Goal: Book appointment/travel/reservation

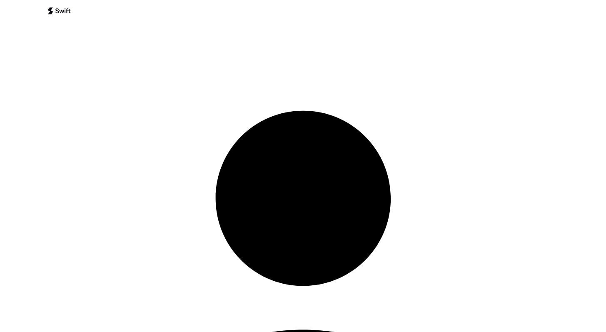
scroll to position [476, 0]
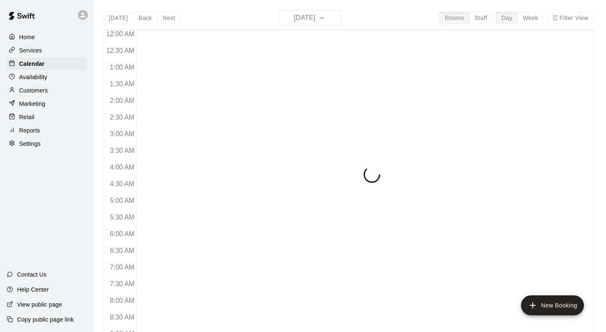
scroll to position [477, 0]
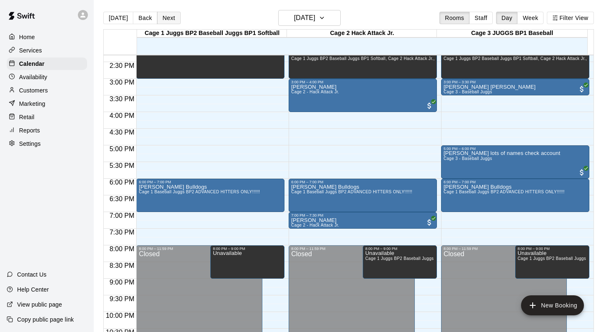
click at [175, 18] on button "Next" at bounding box center [168, 18] width 23 height 13
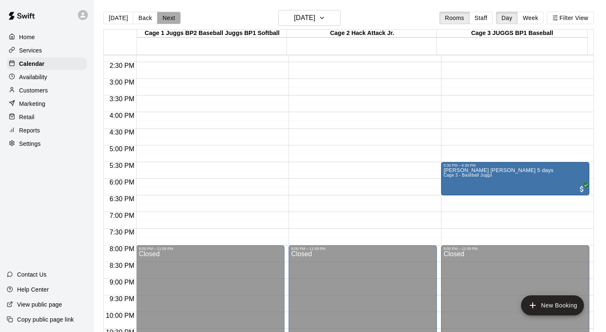
click at [168, 15] on button "Next" at bounding box center [168, 18] width 23 height 13
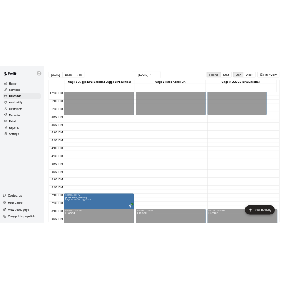
scroll to position [419, 0]
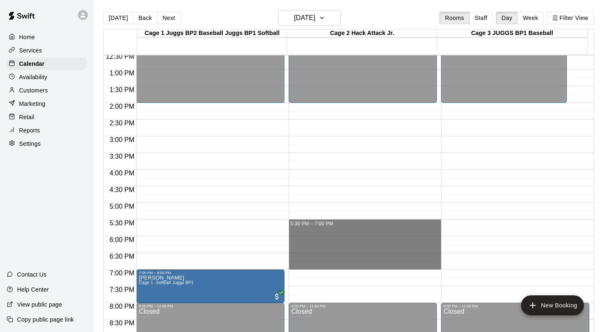
drag, startPoint x: 313, startPoint y: 224, endPoint x: 312, endPoint y: 266, distance: 41.7
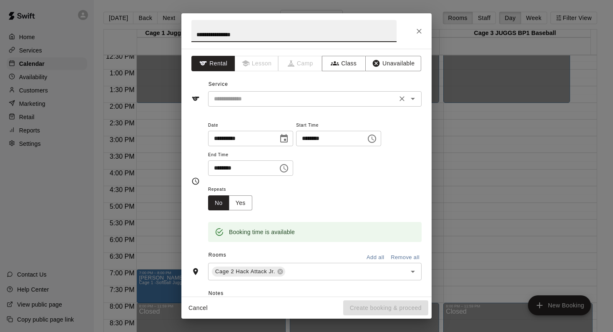
click at [409, 97] on icon "Open" at bounding box center [413, 99] width 10 height 10
type input "**********"
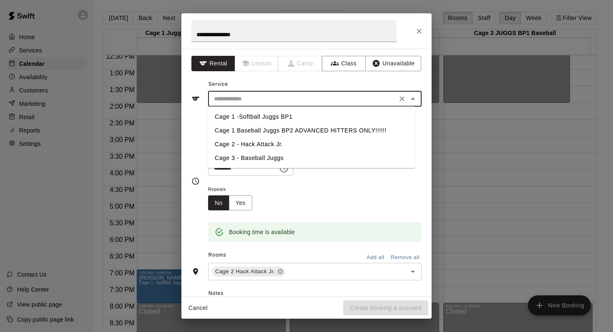
click at [255, 142] on li "Cage 2 - Hack Attack Jr." at bounding box center [311, 145] width 207 height 14
type input "**********"
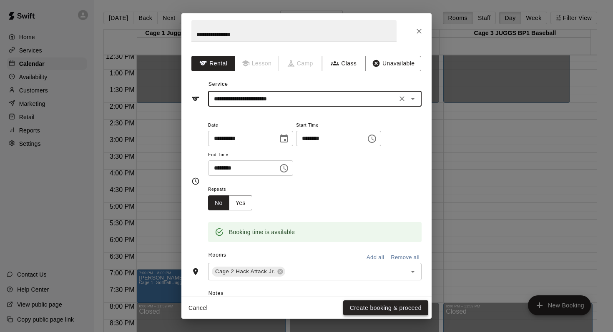
click at [358, 310] on button "Create booking & proceed" at bounding box center [385, 307] width 85 height 15
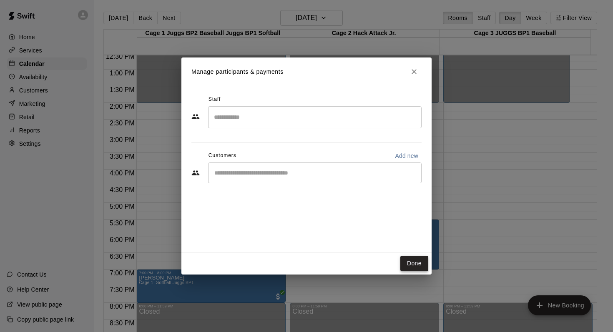
click at [406, 263] on button "Done" at bounding box center [414, 263] width 28 height 15
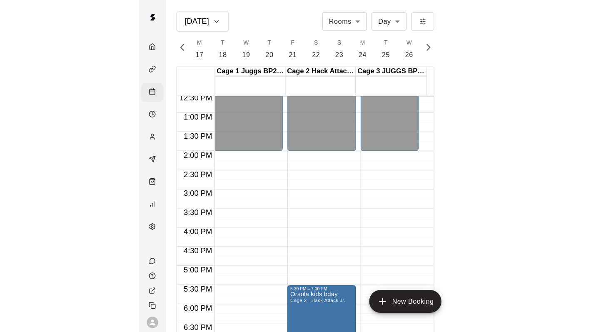
scroll to position [0, 3489]
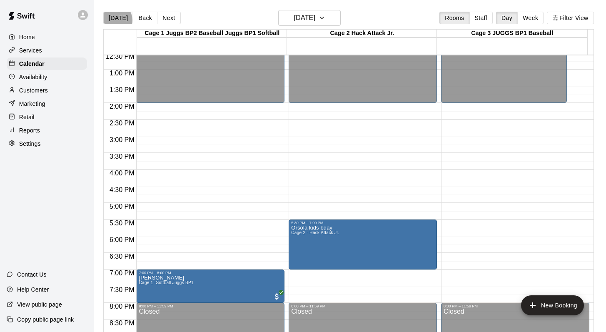
click at [115, 20] on button "[DATE]" at bounding box center [118, 18] width 30 height 13
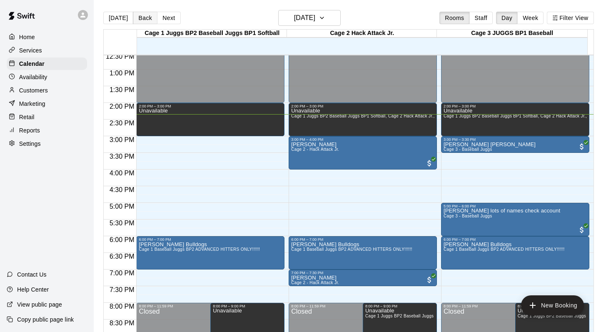
click at [143, 18] on button "Back" at bounding box center [145, 18] width 25 height 13
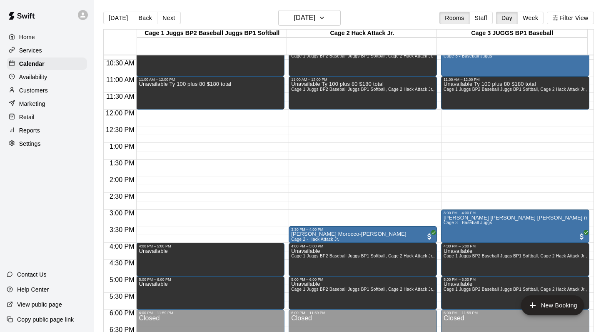
scroll to position [347, 0]
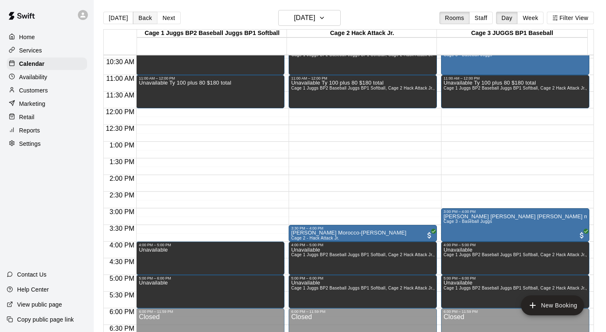
click at [142, 16] on button "Back" at bounding box center [145, 18] width 25 height 13
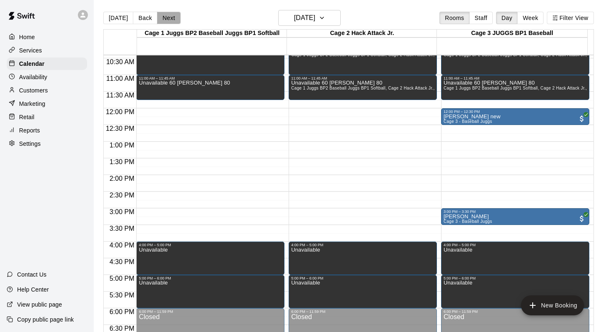
click at [167, 17] on button "Next" at bounding box center [168, 18] width 23 height 13
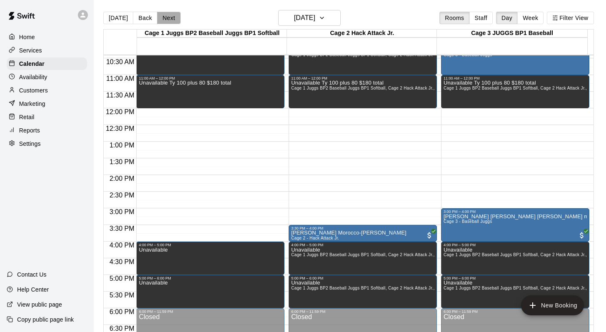
click at [168, 17] on button "Next" at bounding box center [168, 18] width 23 height 13
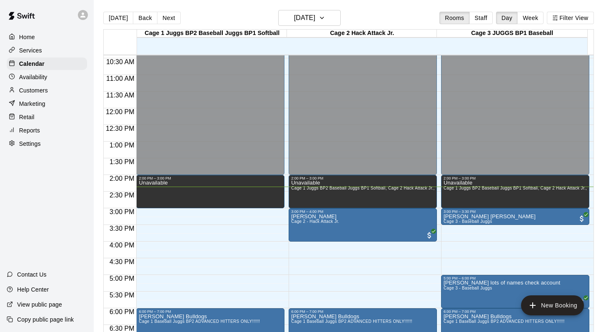
click at [30, 90] on p "Customers" at bounding box center [33, 90] width 29 height 8
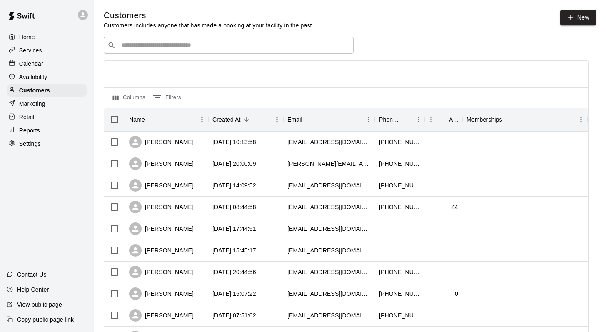
click at [130, 50] on div "​ ​" at bounding box center [229, 45] width 250 height 17
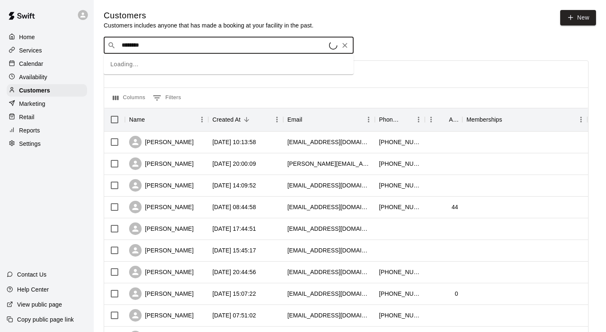
type input "*********"
click at [143, 63] on p "[PERSON_NAME]" at bounding box center [152, 62] width 51 height 9
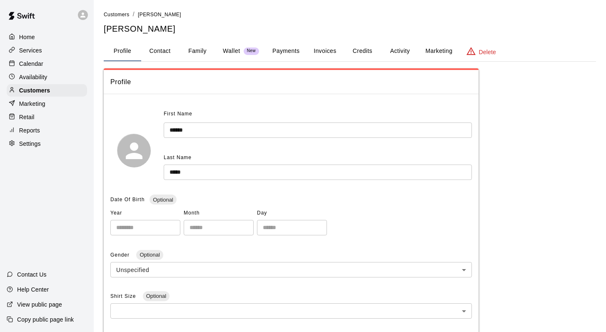
click at [198, 50] on button "Family" at bounding box center [198, 51] width 38 height 20
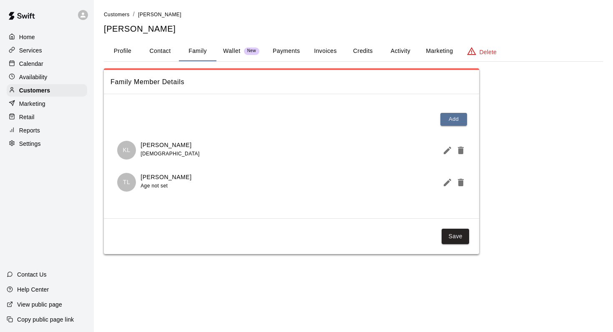
click at [398, 49] on button "Activity" at bounding box center [400, 51] width 38 height 20
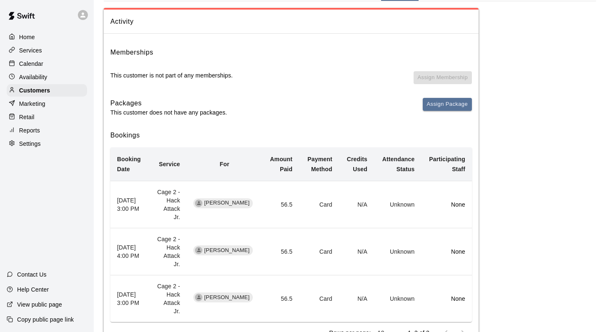
scroll to position [74, 0]
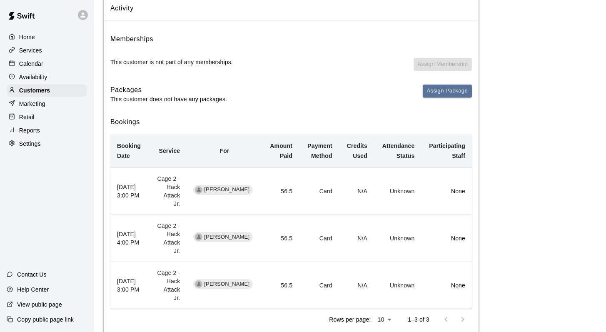
click at [35, 63] on p "Calendar" at bounding box center [31, 64] width 24 height 8
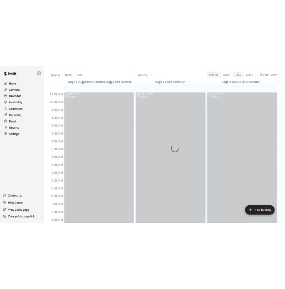
scroll to position [479, 0]
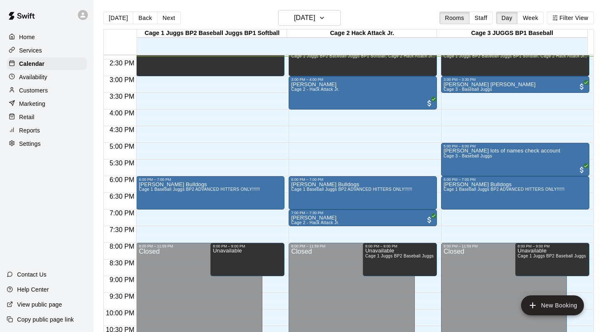
click at [368, 13] on div "[DATE] Back [DATE][DATE] Rooms Staff Day Week Filter View" at bounding box center [348, 19] width 491 height 19
click at [392, 17] on div "[DATE] Back [DATE][DATE] Rooms Staff Day Week Filter View" at bounding box center [348, 19] width 491 height 19
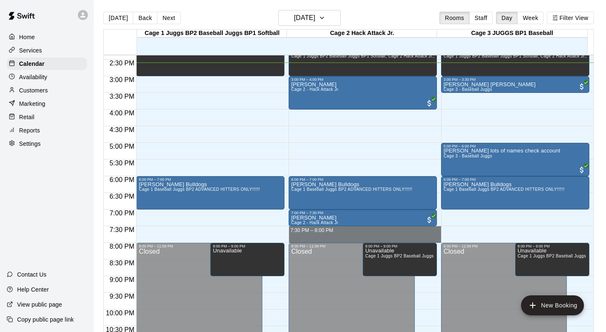
drag, startPoint x: 321, startPoint y: 229, endPoint x: 321, endPoint y: 238, distance: 9.2
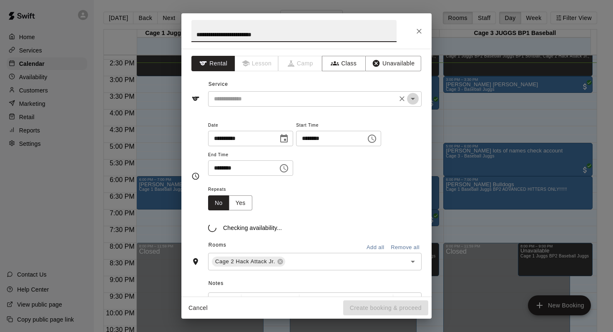
click at [408, 101] on icon "Open" at bounding box center [413, 99] width 10 height 10
type input "**********"
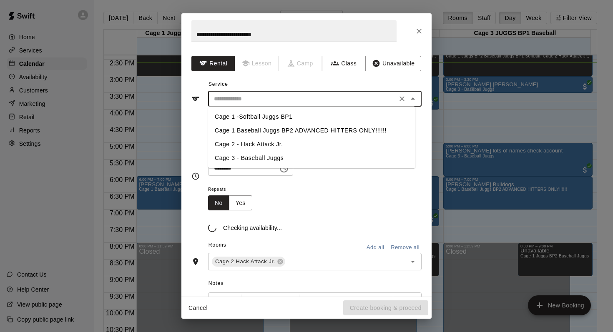
click at [262, 141] on li "Cage 2 - Hack Attack Jr." at bounding box center [311, 145] width 207 height 14
type input "**********"
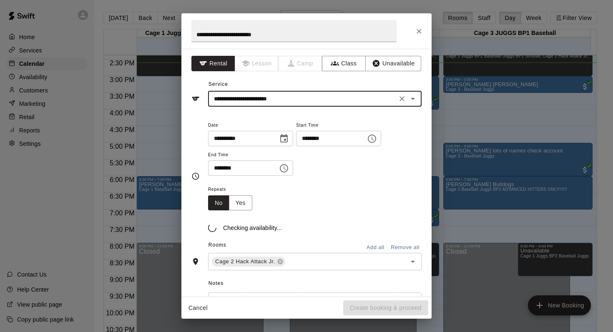
scroll to position [108, 0]
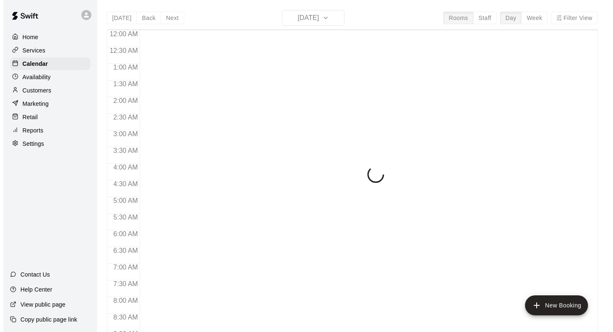
scroll to position [487, 0]
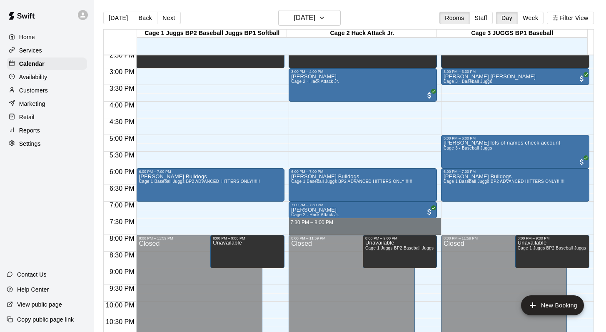
drag, startPoint x: 302, startPoint y: 223, endPoint x: 300, endPoint y: 230, distance: 7.6
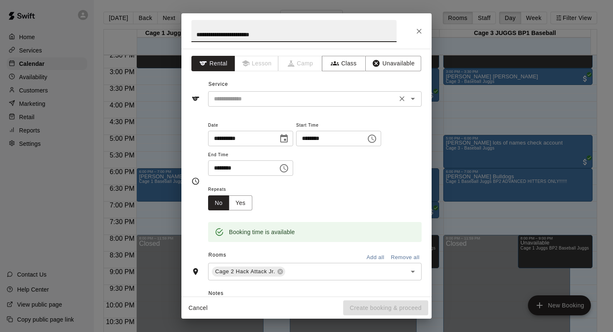
click at [408, 103] on icon "Open" at bounding box center [413, 99] width 10 height 10
type input "**********"
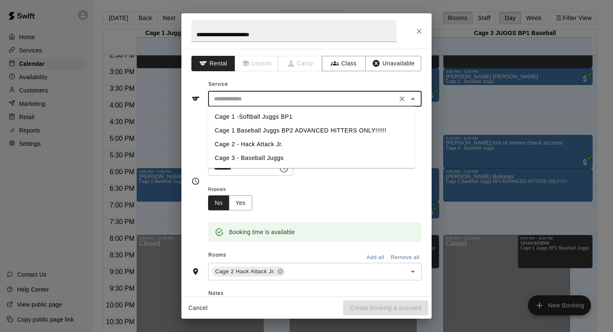
click at [288, 143] on li "Cage 2 - Hack Attack Jr." at bounding box center [311, 145] width 207 height 14
type input "**********"
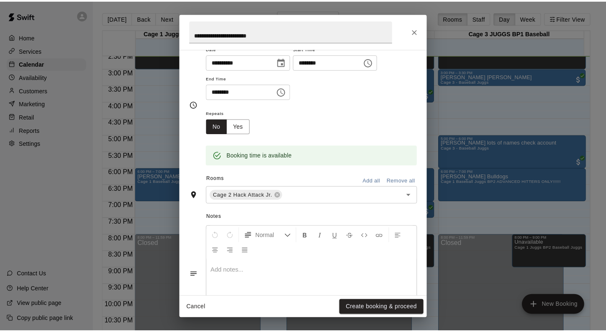
scroll to position [118, 0]
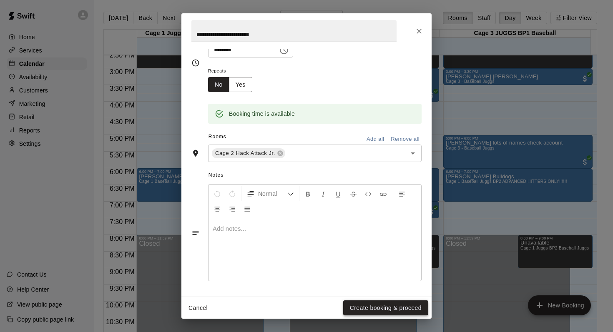
click at [358, 305] on button "Create booking & proceed" at bounding box center [385, 307] width 85 height 15
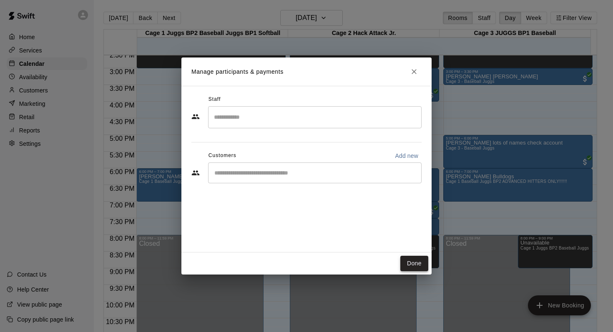
click at [408, 261] on button "Done" at bounding box center [414, 263] width 28 height 15
